Goal: Transaction & Acquisition: Purchase product/service

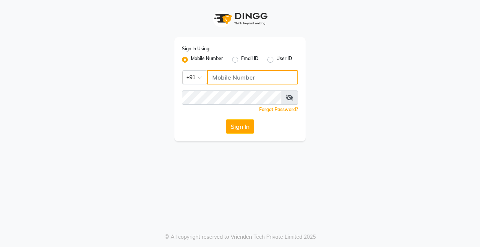
click at [230, 81] on input "Username" at bounding box center [252, 77] width 91 height 14
click at [232, 79] on input "Username" at bounding box center [252, 77] width 91 height 14
type input "8894060737"
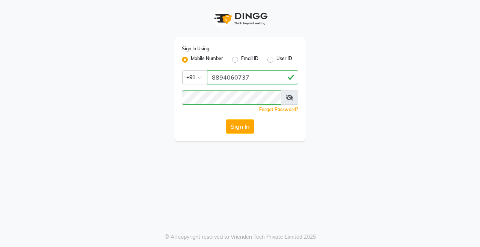
click at [239, 130] on button "Sign In" at bounding box center [240, 126] width 28 height 14
click at [340, 164] on div "Sign In Using: Mobile Number Email ID User ID Country Code × [PHONE_NUMBER] Rem…" at bounding box center [240, 123] width 480 height 247
click at [292, 97] on icon at bounding box center [289, 97] width 7 height 6
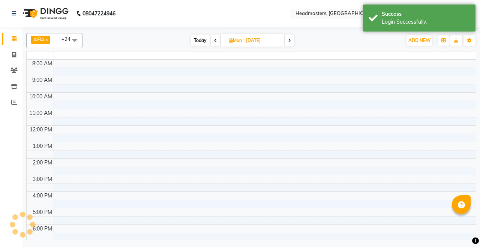
select select "en"
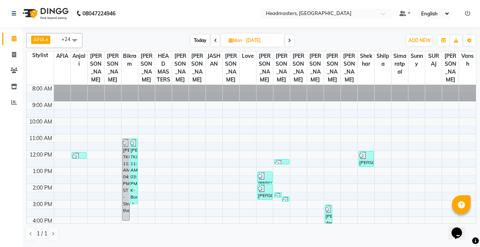
scroll to position [76, 0]
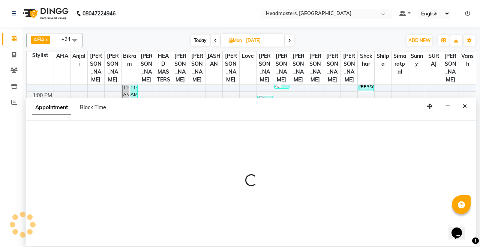
click at [461, 100] on button "Close" at bounding box center [464, 106] width 11 height 12
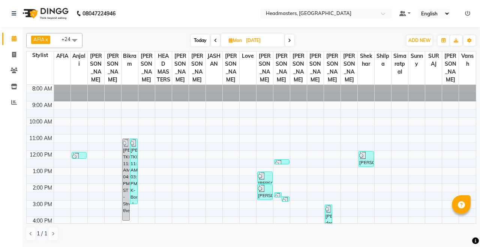
click at [288, 42] on span at bounding box center [289, 40] width 9 height 12
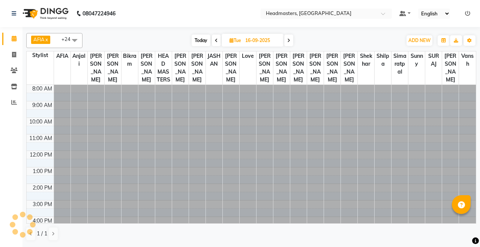
click at [292, 40] on span at bounding box center [288, 40] width 9 height 12
click at [289, 40] on icon at bounding box center [288, 40] width 3 height 4
click at [292, 44] on div "[DATE] [DATE]" at bounding box center [242, 40] width 101 height 11
click at [291, 42] on span at bounding box center [287, 40] width 9 height 12
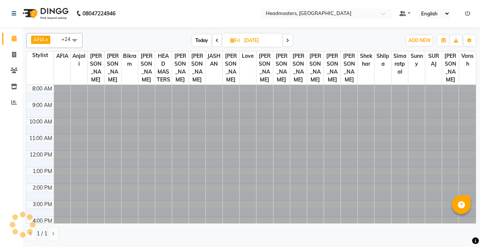
click at [292, 44] on span at bounding box center [287, 40] width 9 height 12
click at [292, 44] on span at bounding box center [288, 40] width 9 height 12
click at [293, 41] on span at bounding box center [288, 40] width 9 height 12
click at [291, 43] on span at bounding box center [288, 40] width 9 height 12
click at [293, 43] on span at bounding box center [288, 40] width 9 height 12
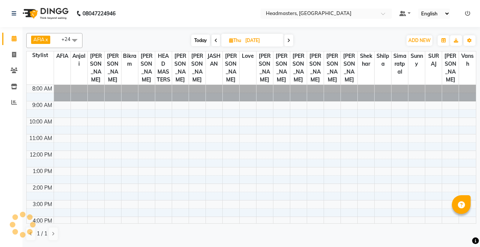
click at [293, 40] on span at bounding box center [288, 40] width 9 height 12
click at [291, 40] on span at bounding box center [288, 40] width 9 height 12
click at [290, 40] on icon at bounding box center [288, 40] width 3 height 4
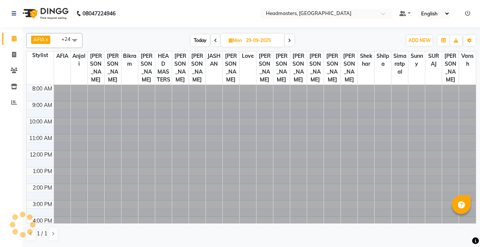
scroll to position [76, 0]
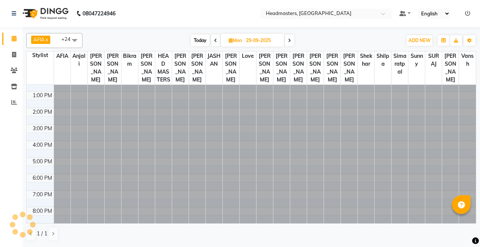
click at [290, 40] on icon at bounding box center [289, 40] width 3 height 4
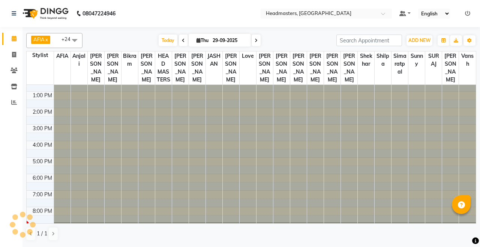
type input "02-10-2025"
click at [292, 40] on div "Today Thu 02-10-2025" at bounding box center [209, 40] width 246 height 11
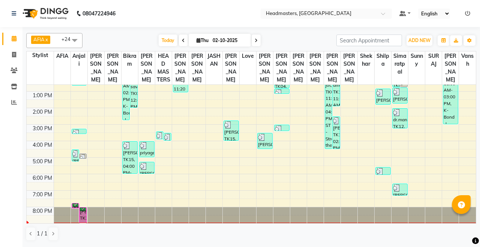
click at [85, 213] on div "[PERSON_NAME], TK24, 08:00 PM-09:00 PM, INS-FC-EXP - Express Facial (For All Ty…" at bounding box center [82, 214] width 7 height 15
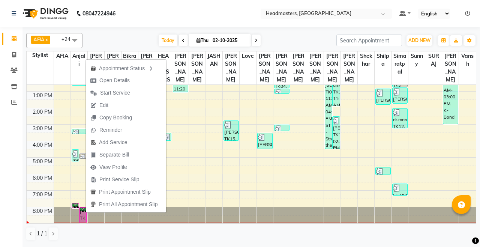
click at [138, 82] on button "Open Details" at bounding box center [126, 80] width 80 height 12
select select "6"
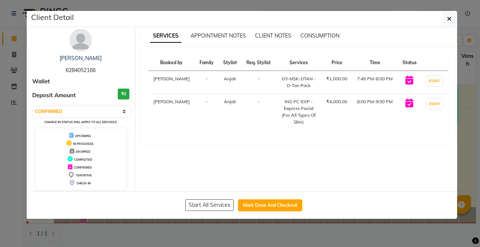
click at [277, 205] on button "Mark Done And Checkout" at bounding box center [270, 205] width 64 height 12
select select "service"
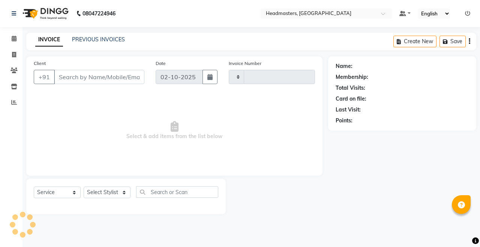
type input "3909"
select select "7136"
type input "6284052166"
select select "60665"
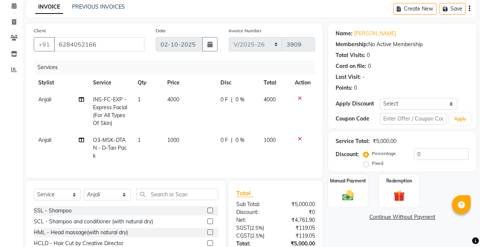
scroll to position [37, 0]
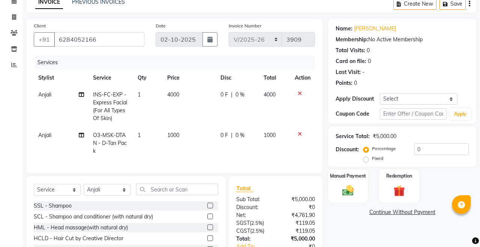
click at [234, 95] on div "0 F | 0 %" at bounding box center [237, 95] width 34 height 8
select select "60665"
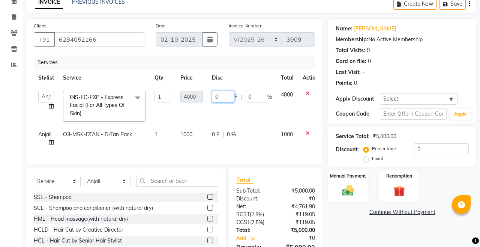
click at [224, 98] on input "0" at bounding box center [223, 97] width 22 height 12
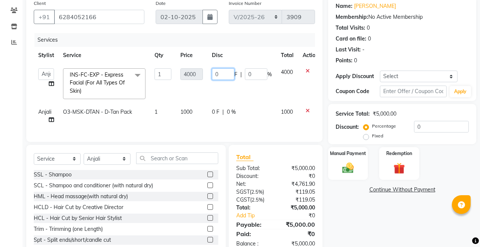
scroll to position [73, 0]
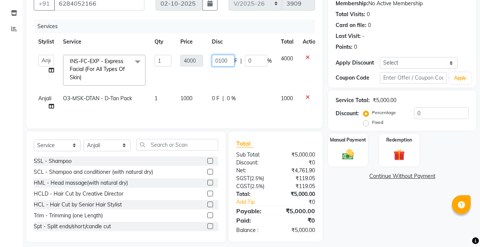
type input "01000"
click at [219, 100] on div "0 F | 0 %" at bounding box center [242, 98] width 60 height 8
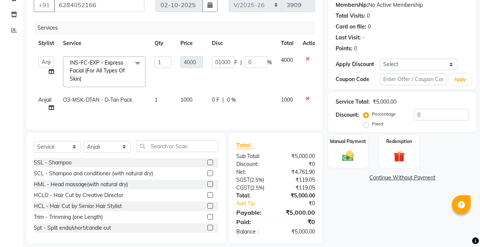
select select "60665"
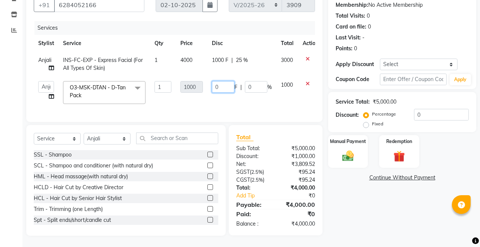
click at [220, 88] on input "0" at bounding box center [223, 87] width 22 height 12
type input "0500"
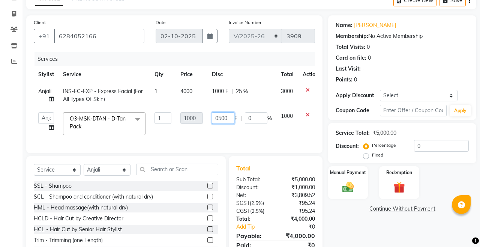
scroll to position [35, 0]
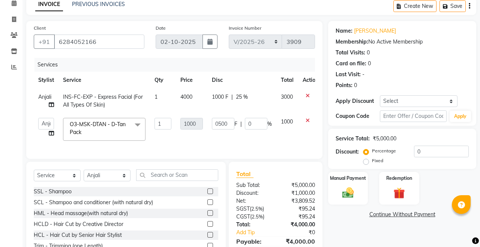
click at [232, 142] on td "0500 F | 0 %" at bounding box center [241, 129] width 69 height 32
select select "60665"
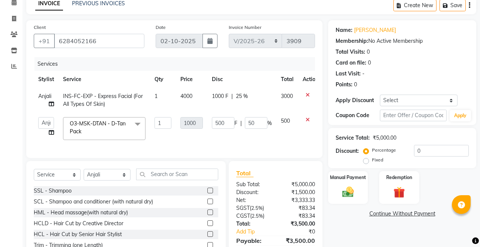
click at [356, 189] on img at bounding box center [347, 191] width 19 height 13
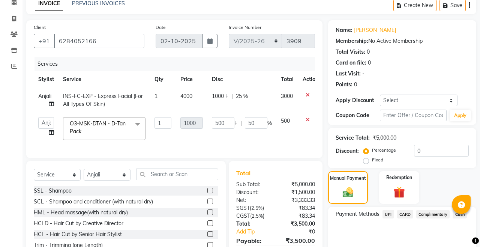
click at [377, 161] on label "Fixed" at bounding box center [377, 159] width 11 height 7
click at [370, 161] on input "Fixed" at bounding box center [367, 159] width 5 height 5
radio input "true"
type input "0"
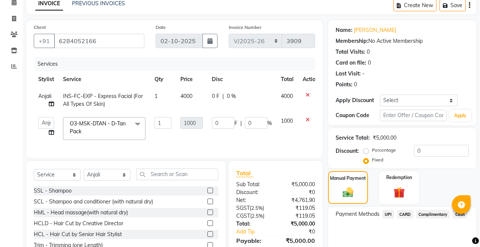
click at [382, 151] on label "Percentage" at bounding box center [384, 150] width 24 height 7
click at [370, 151] on input "Percentage" at bounding box center [367, 149] width 5 height 5
radio input "true"
click at [225, 124] on input "0" at bounding box center [223, 123] width 22 height 12
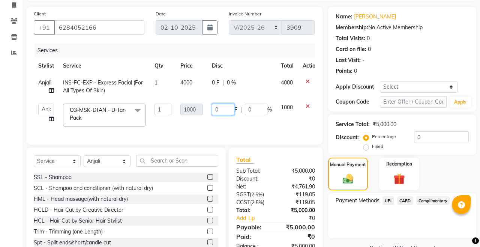
scroll to position [69, 0]
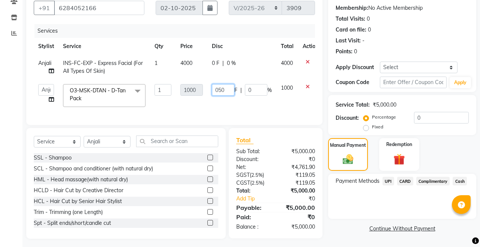
type input "0500"
click at [219, 64] on span "0 F" at bounding box center [215, 63] width 7 height 8
select select "60665"
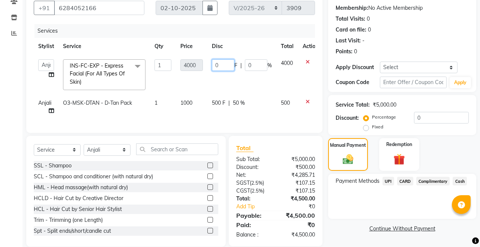
click at [225, 63] on input "0" at bounding box center [223, 65] width 22 height 12
type input "01000"
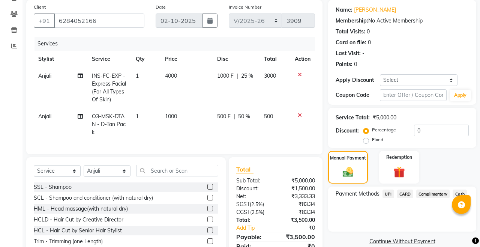
scroll to position [52, 0]
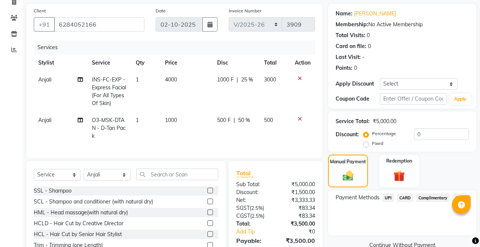
click at [389, 199] on span "UPI" at bounding box center [388, 197] width 12 height 9
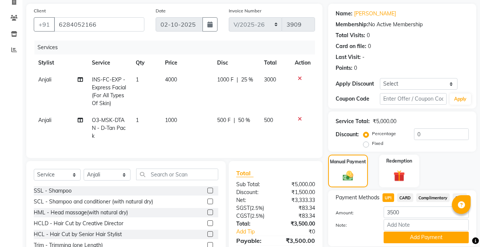
click at [418, 241] on button "Add Payment" at bounding box center [425, 237] width 85 height 12
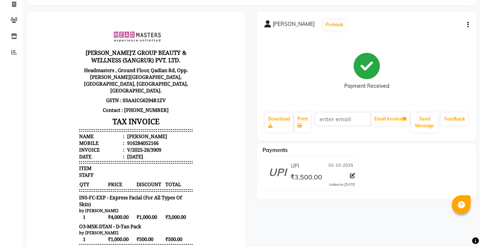
scroll to position [54, 0]
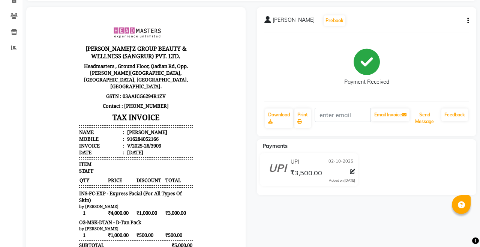
click at [425, 120] on button "Send Message" at bounding box center [424, 117] width 27 height 19
